Goal: Communication & Community: Answer question/provide support

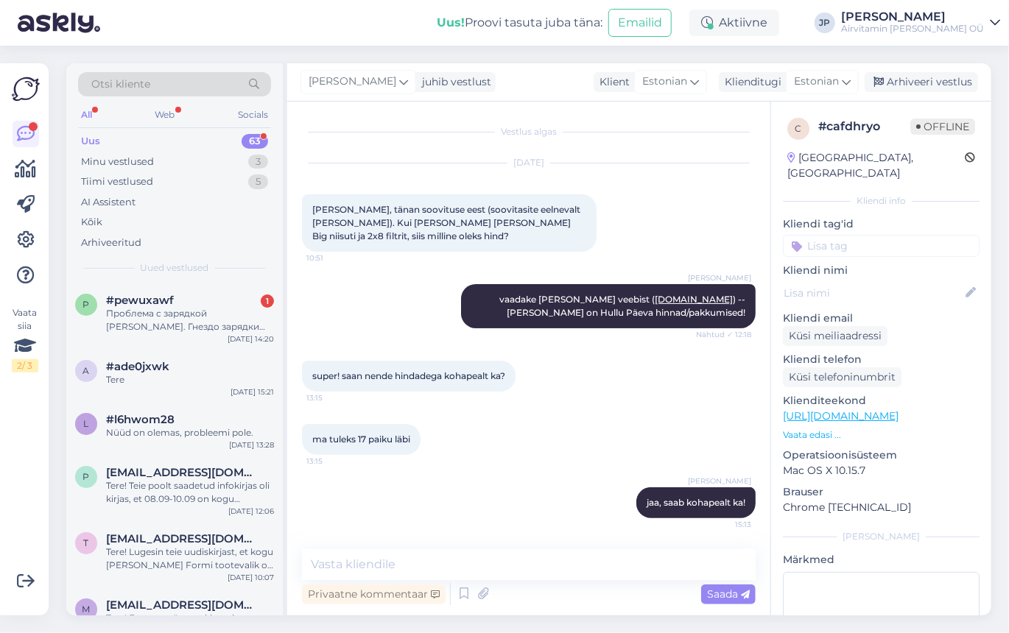
scroll to position [62, 0]
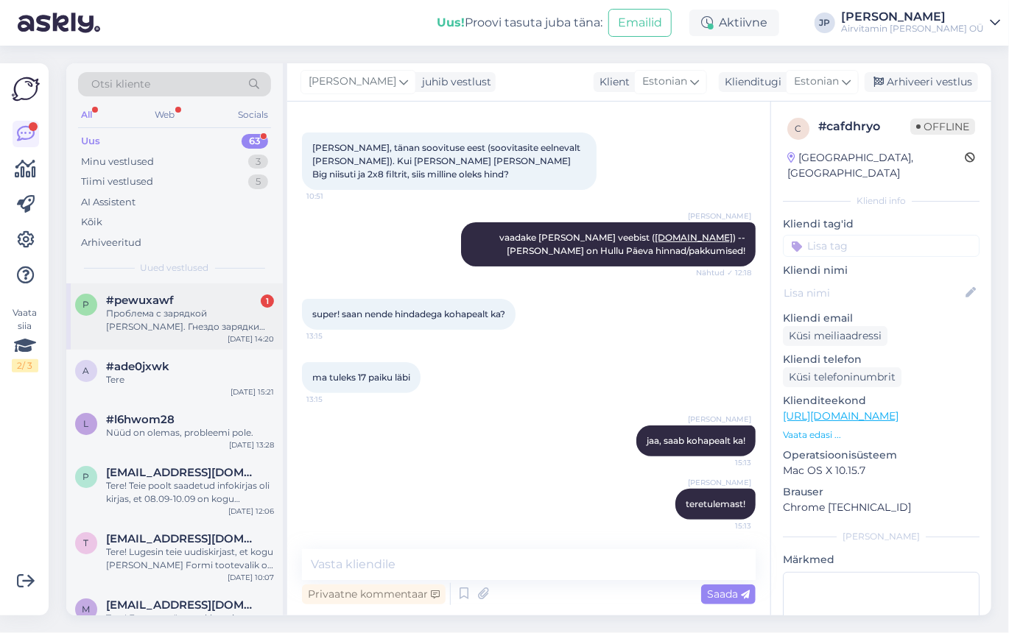
click at [150, 311] on div "Проблема с зарядкой [PERSON_NAME]. Гнездо зарядки шатается и не даёт зарядку. Г…" at bounding box center [190, 320] width 168 height 27
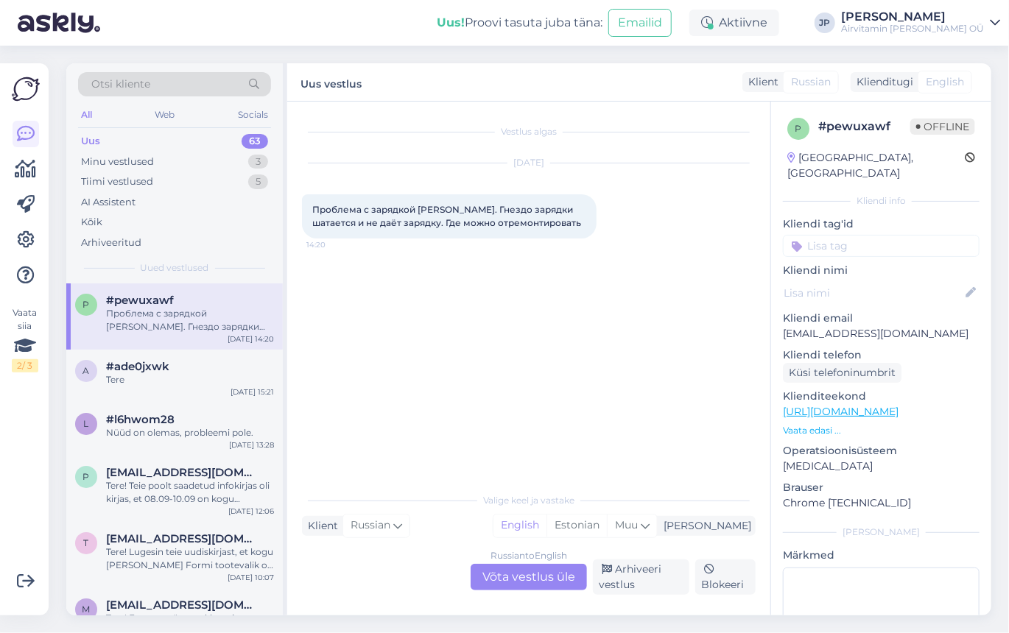
click at [507, 580] on div "Russian to English Võta vestlus üle" at bounding box center [528, 577] width 116 height 27
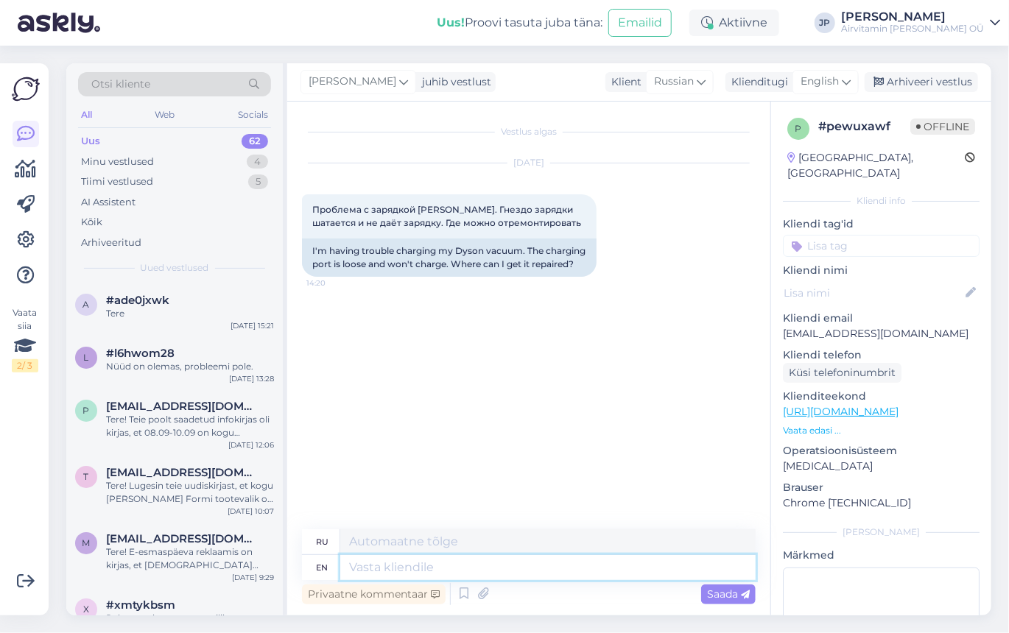
click at [358, 572] on textarea at bounding box center [547, 567] width 415 height 25
type textarea "Hello,"
type textarea "Привет,"
type textarea "Hello, We"
type textarea "Привет, мы"
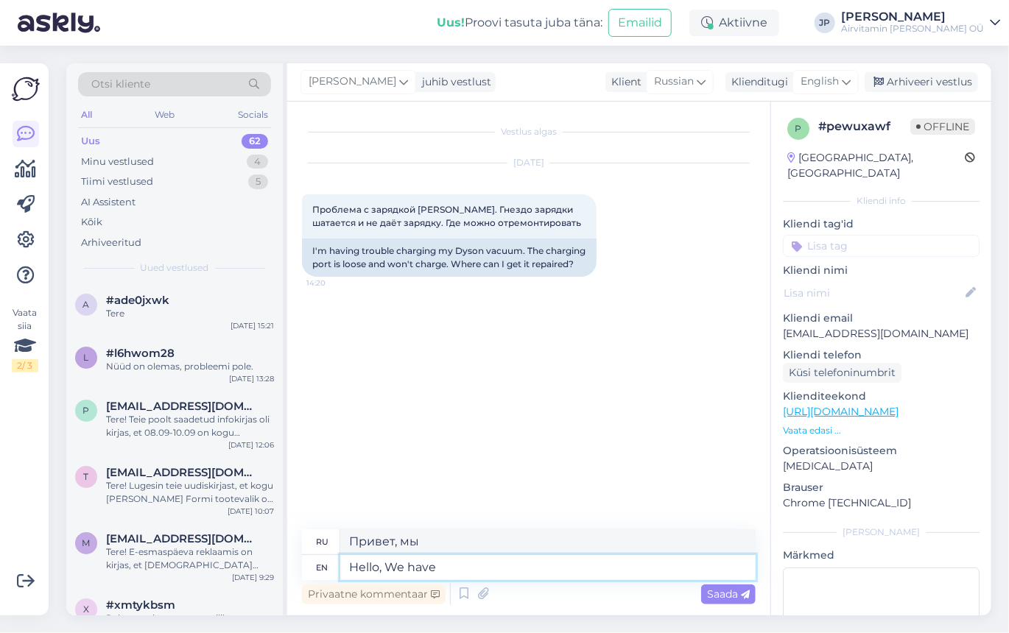
type textarea "Hello, We have"
type textarea "Привет, у нас есть"
type textarea "Hello, We have either"
type textarea "Здравствуйте, у нас есть либо"
type textarea "Hello, We have either replace"
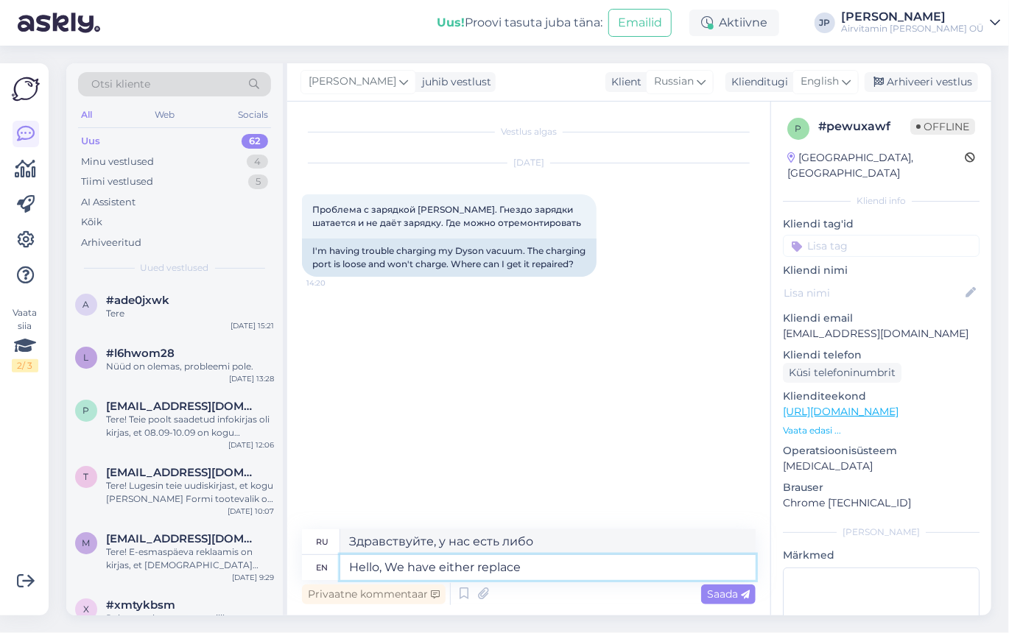
type textarea "Здравствуйте, у нас есть возможность заменить"
type textarea "Hello, We have either replace battery"
type textarea "Здравствуйте, мы можем заменить аккумулятор."
type textarea "Hello, We have either replace battery and7o"
type textarea "Здравствуйте, нам нужно заменить батарею и/или"
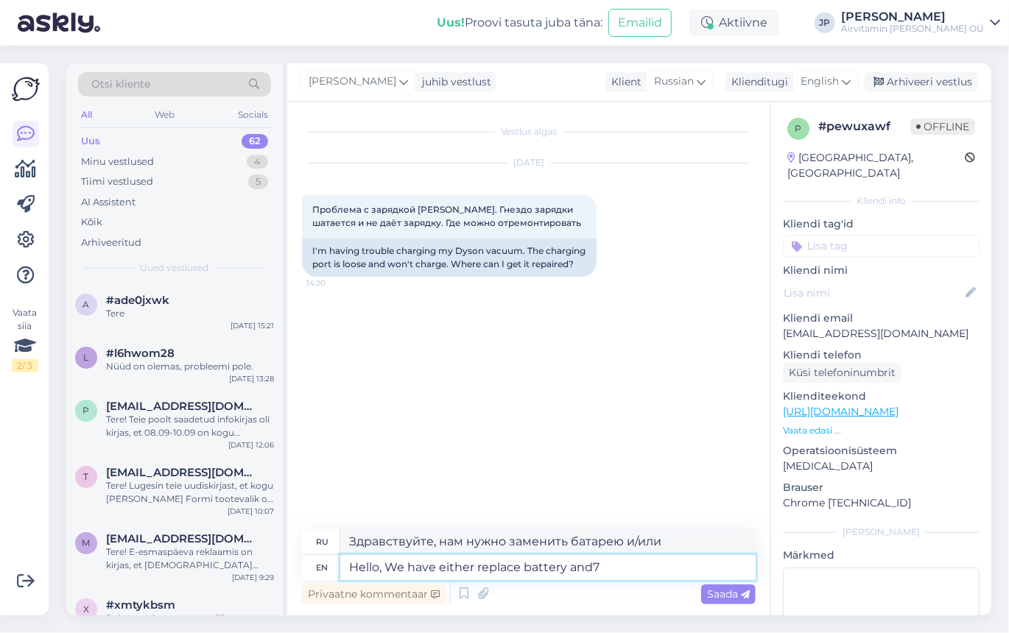
type textarea "Hello, We have either replace battery and"
type textarea "Здравствуйте, мы либо заменим батарею, либо"
type textarea "Hello, We have either replace battery and/or"
type textarea "Здравствуйте, нам нужно заменить аккумулятор и/или"
type textarea "Hello, We have either replace battery and/or charger"
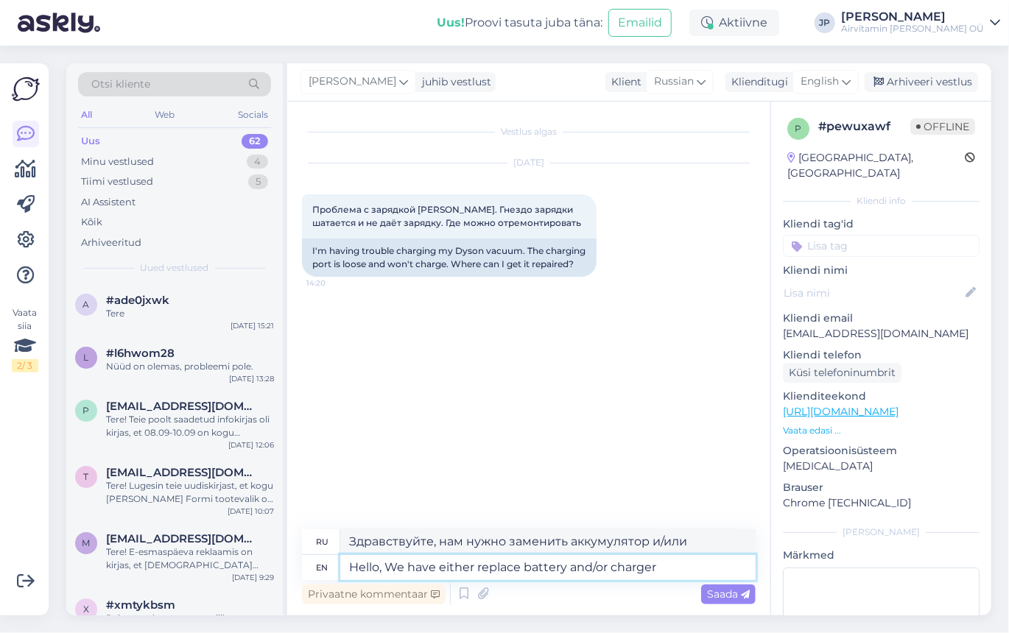
type textarea "Здравствуйте, нам нужно заменить аккумулятор и/или зарядное устройство."
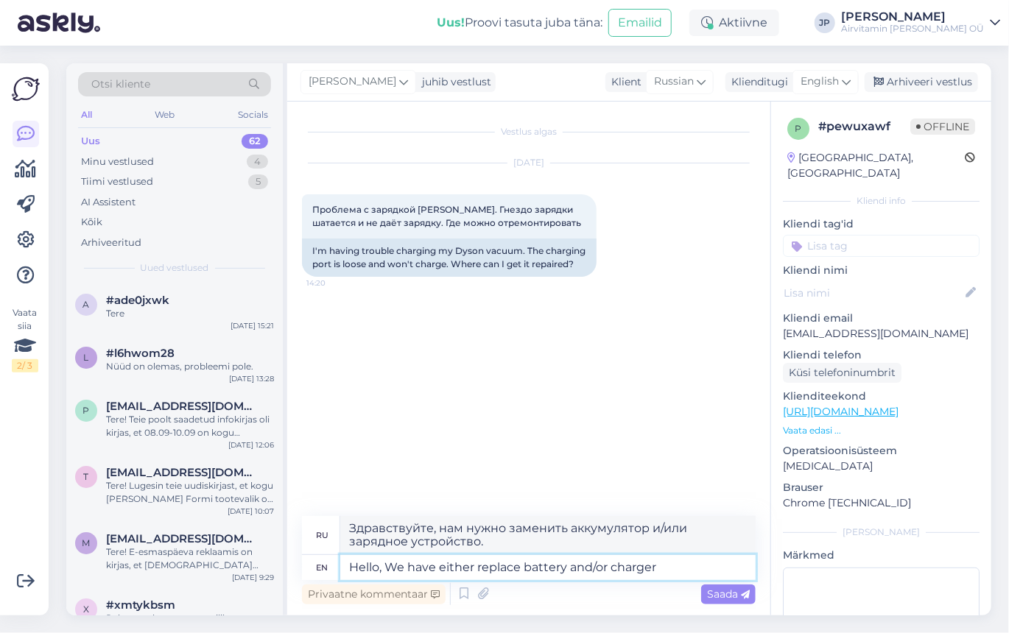
type textarea "Hello, We have either replace battery and/or charger!"
type textarea "Здравствуйте, нам нужно заменить аккумулятор и/или зарядное устройство!"
type textarea "Hello, We have either replace battery and/or charger!"
click at [716, 593] on span "Saada" at bounding box center [728, 594] width 43 height 13
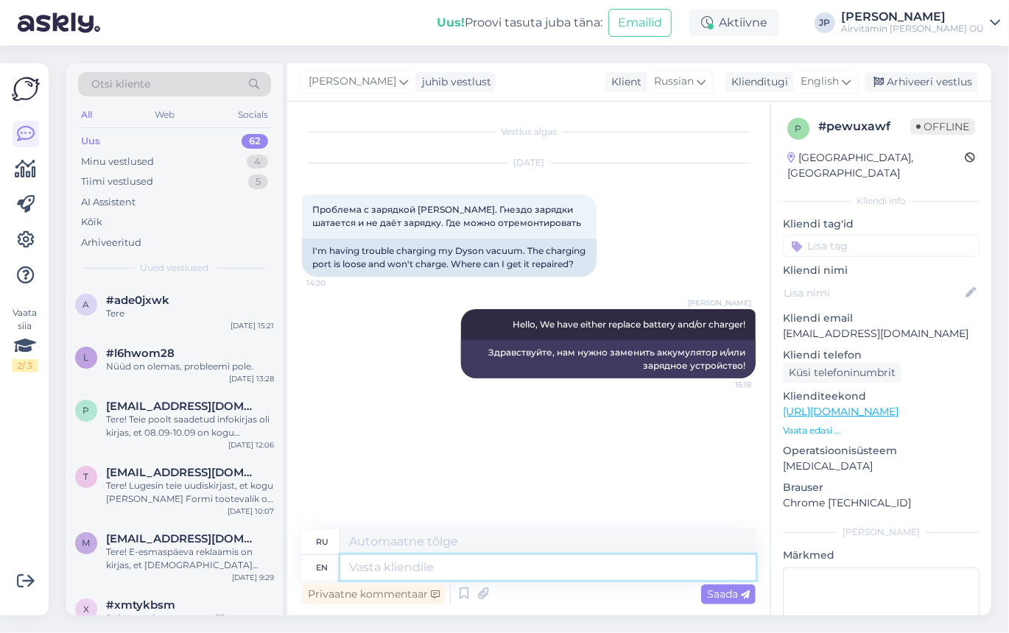
click at [366, 570] on textarea at bounding box center [547, 567] width 415 height 25
type textarea "We"
type textarea "Мы"
type textarea "We have"
type textarea "У нас есть"
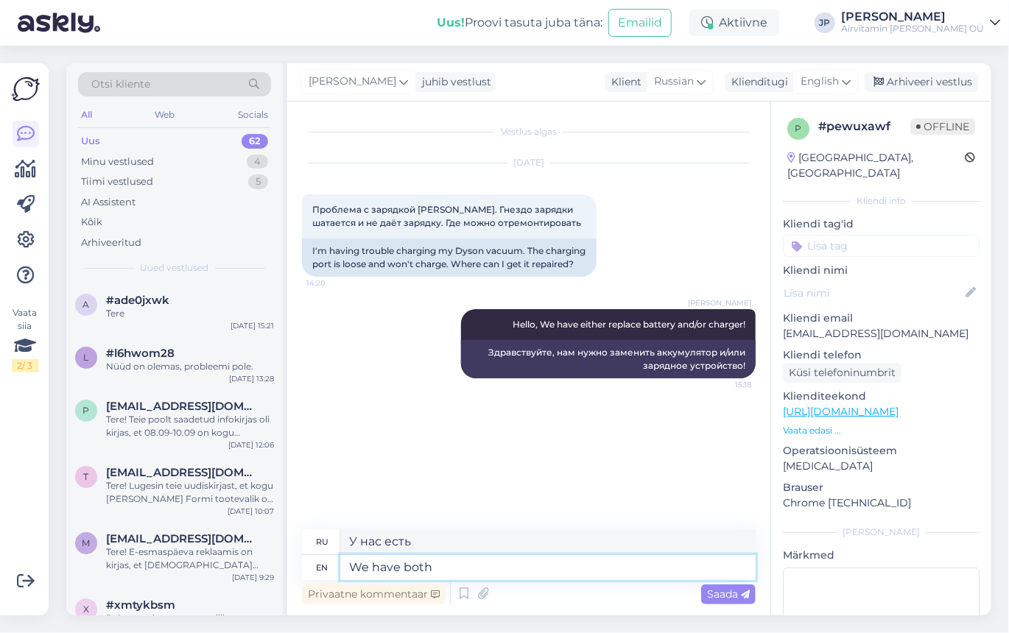
type textarea "We have both a"
type textarea "У нас есть и то, и другое"
type textarea "We have both available"
type textarea "У нас есть оба варианта"
type textarea "We have both available"
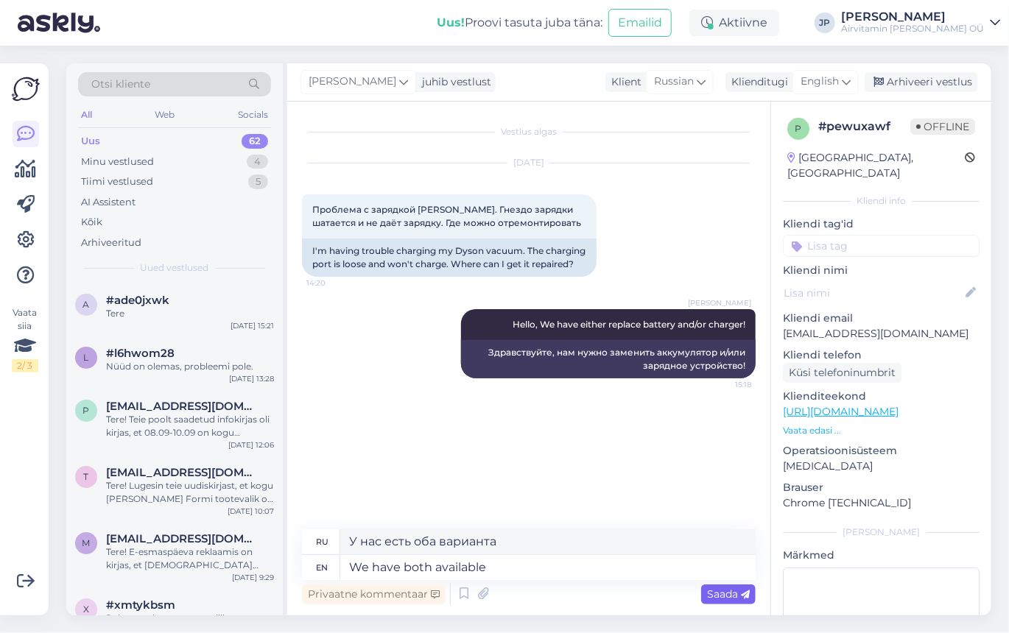
click at [716, 597] on span "Saada" at bounding box center [728, 594] width 43 height 13
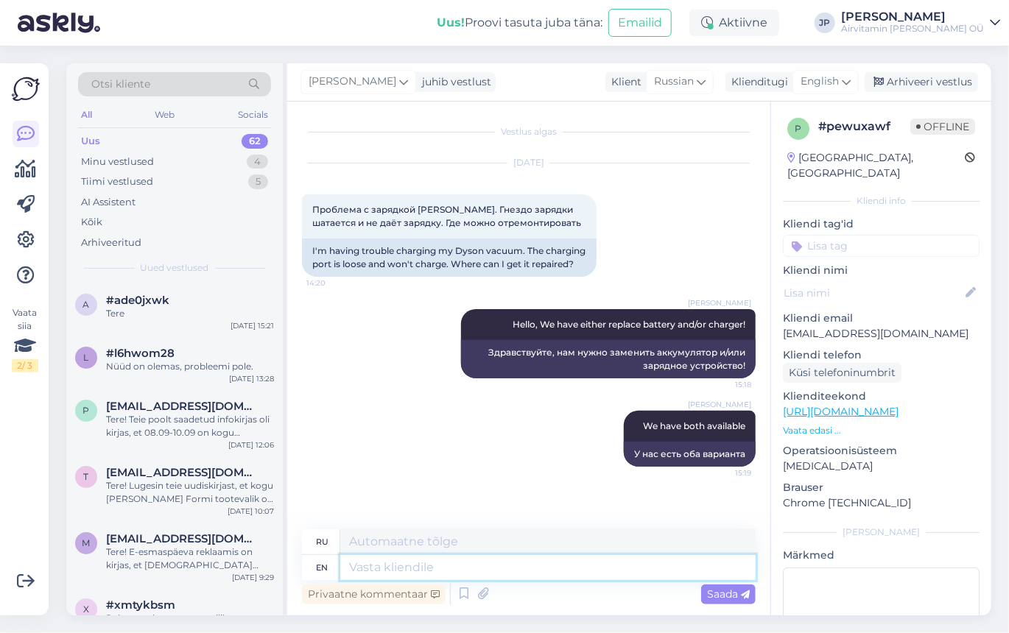
click at [369, 568] on textarea at bounding box center [547, 567] width 415 height 25
type textarea "tasuline"
type textarea "тасулин"
type textarea "tasuline remont"
type textarea "тасулиновый ремонт"
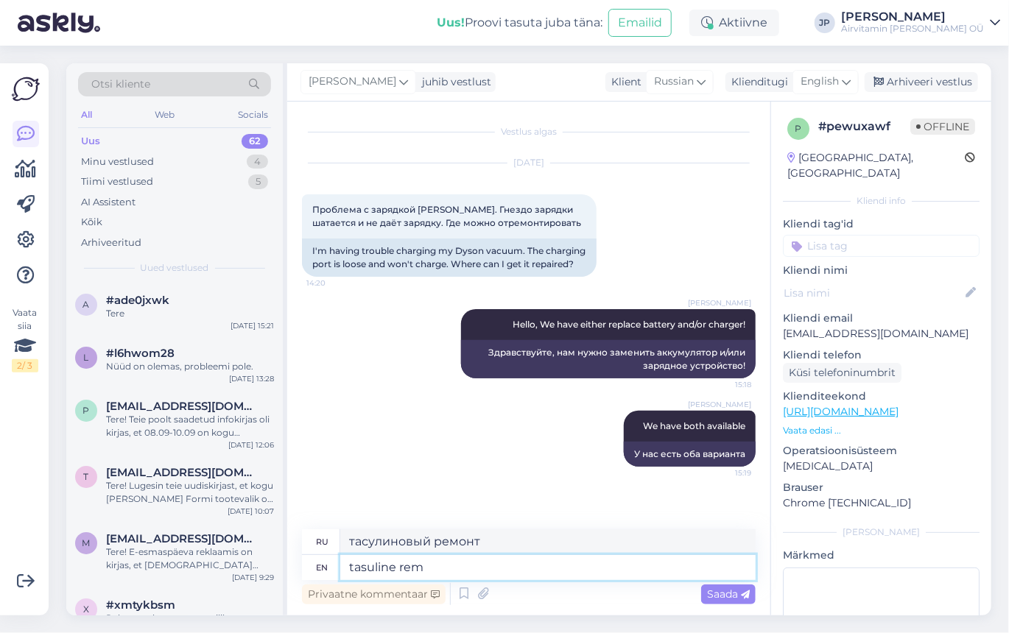
type textarea "tasuline re"
type textarea "тасулин ре"
type textarea "tas"
type textarea "тасулин"
type textarea "t"
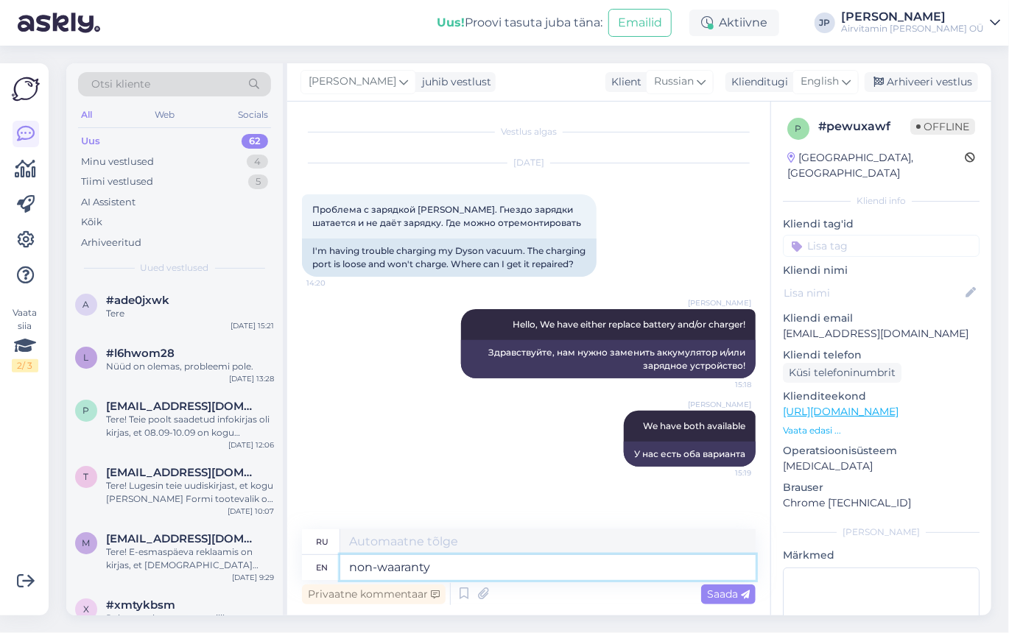
type textarea "non-waaranty"
type textarea "негарантийный"
type textarea "[PERSON_NAME]-warranty"
type textarea "без гарантии"
type textarea "we non-warranty"
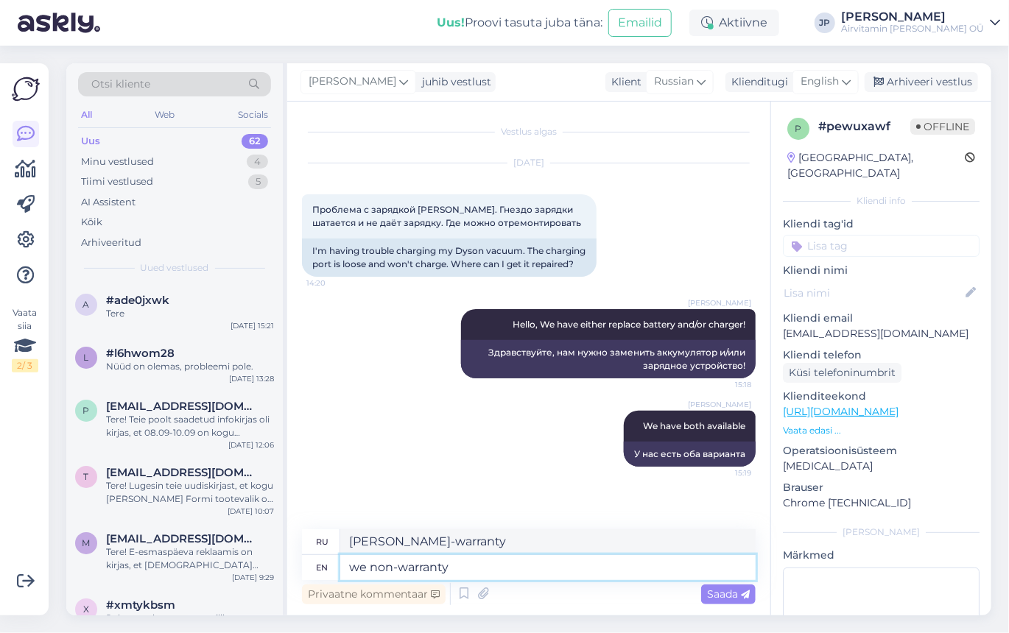
type textarea "мы негарантийные"
type textarea "we donon-warranty"
type textarea "мы не гарантируем"
type textarea "we do non-warranty"
type textarea "мы не даем гарантию"
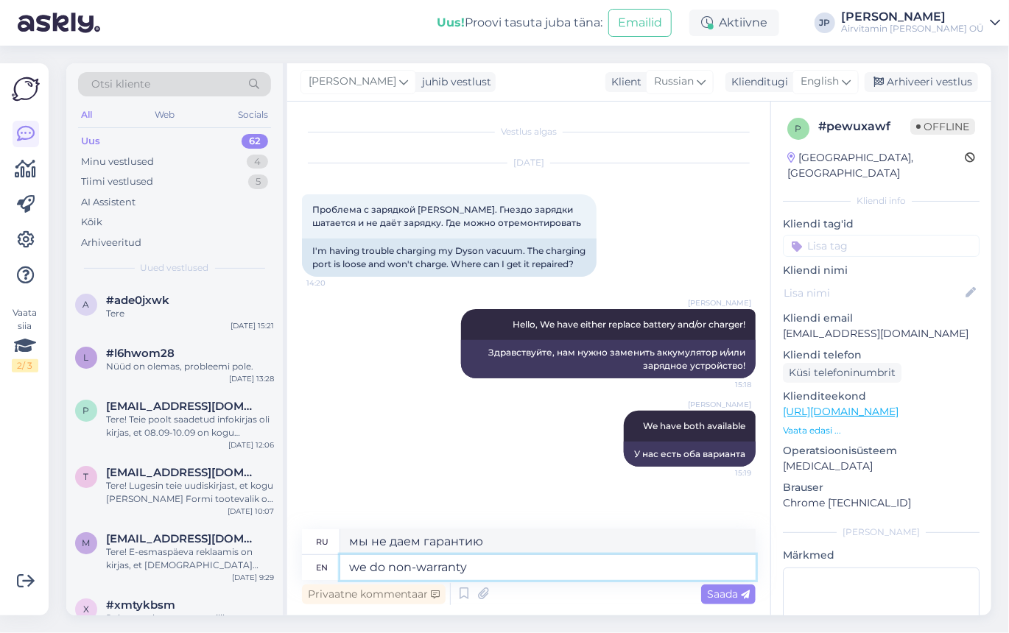
type textarea "we do onon-warranty"
type textarea "мы делаем негарантийные"
type textarea "we do onnon-warranty"
type textarea "мы делаем негарантийное обслуживание"
type textarea "we do onlnon-warranty"
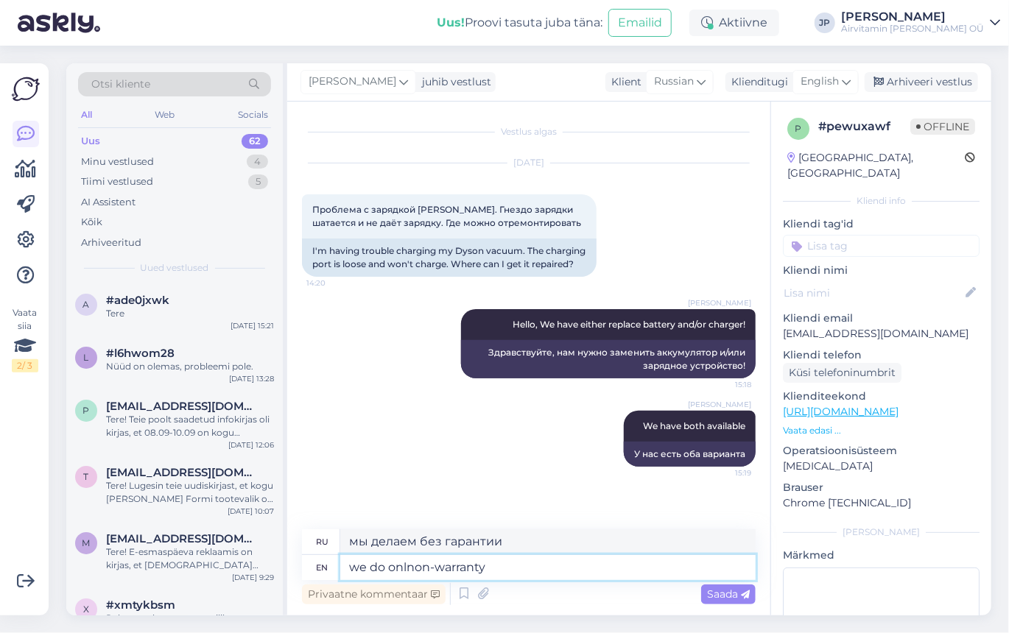
type textarea "мы делаем только негарантийные"
type textarea "we do only non-warranty re"
type textarea "мы делаем только негарантийные р"
type textarea "we do only non-warranty rep"
type textarea "мы делаем только негарантийные ремонты"
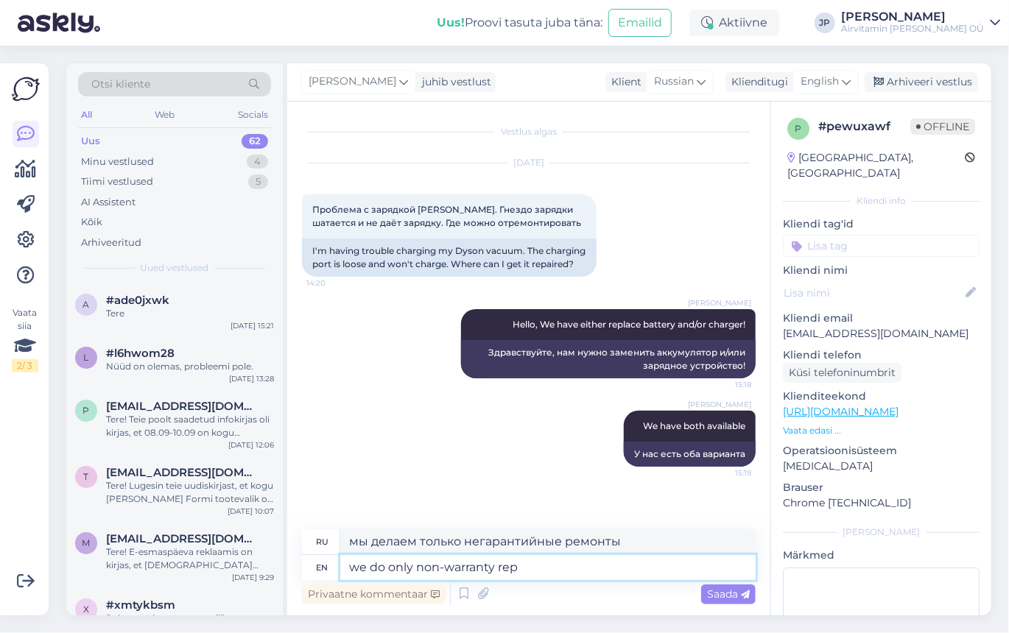
type textarea "we do only non-warranty repa"
type textarea "мы делаем только негарантийный ремонт"
type textarea "we do only non-warranty repairs &"
type textarea "мы делаем только негарантийный ремонт и"
type textarea "we do only non-warranty repairs"
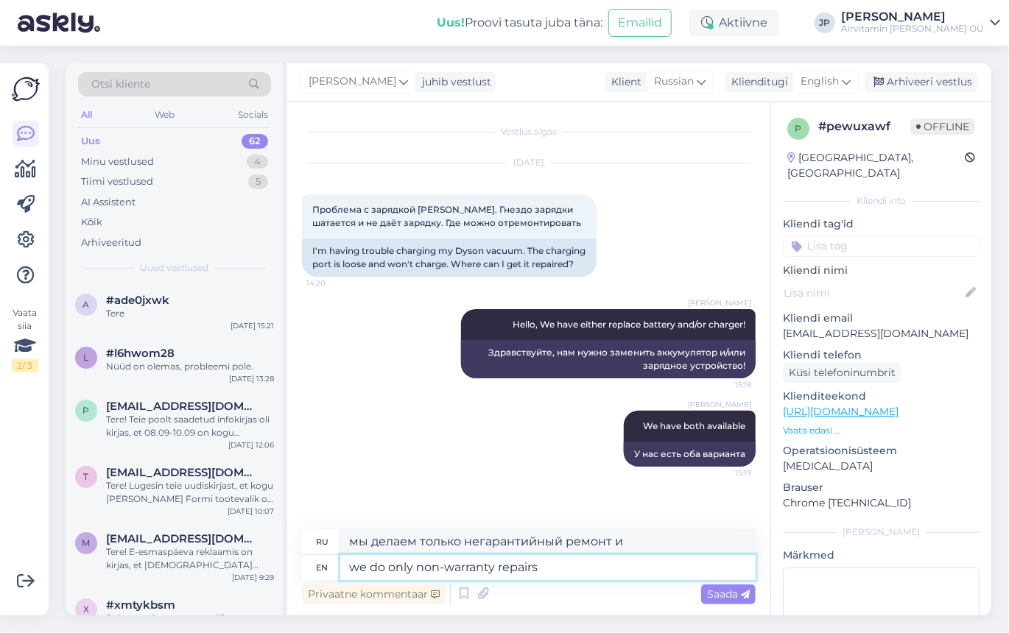
type textarea "мы делаем только негарантийный ремонт"
type textarea "we do only non-warranty repairs"
click at [718, 593] on span "Saada" at bounding box center [728, 594] width 43 height 13
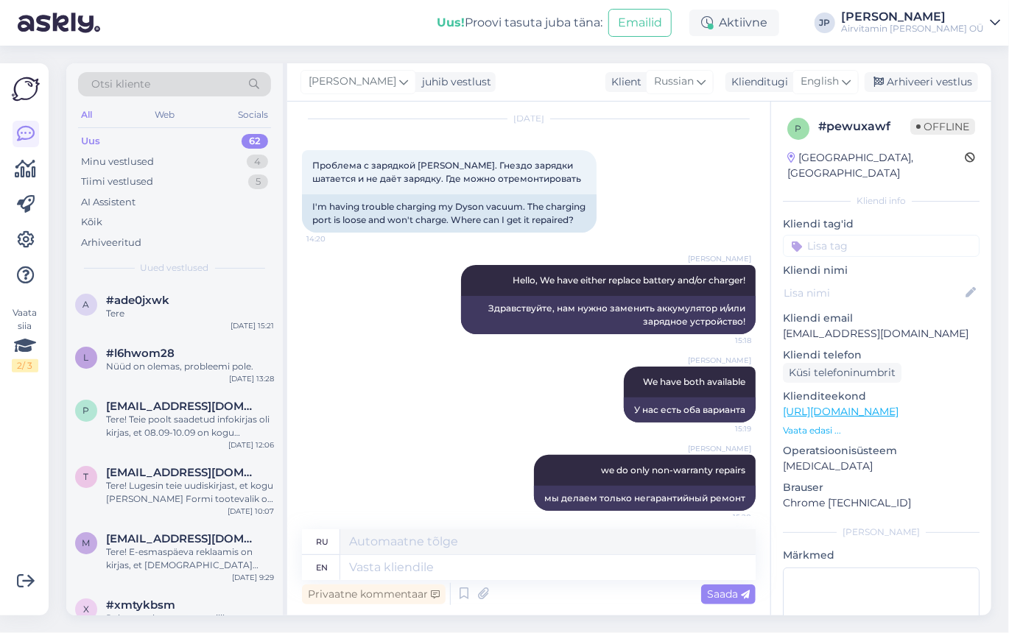
scroll to position [68, 0]
